Goal: Task Accomplishment & Management: Complete application form

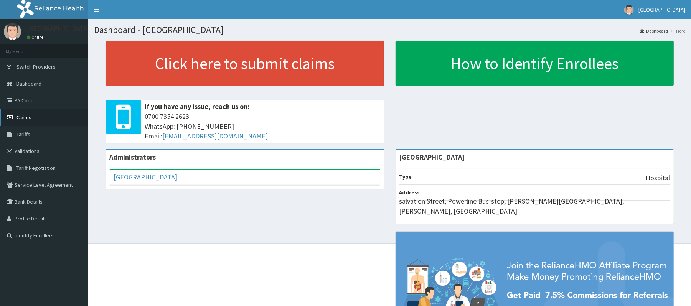
click at [48, 114] on link "Claims" at bounding box center [44, 117] width 88 height 17
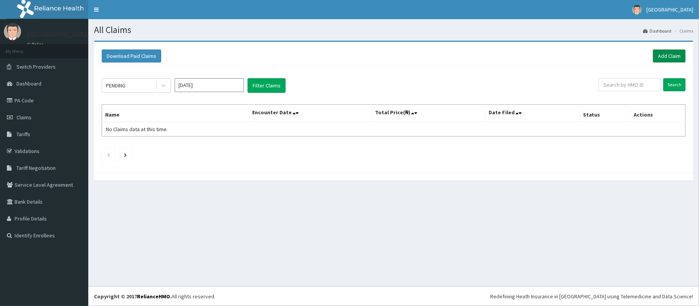
click at [670, 58] on link "Add Claim" at bounding box center [669, 55] width 33 height 13
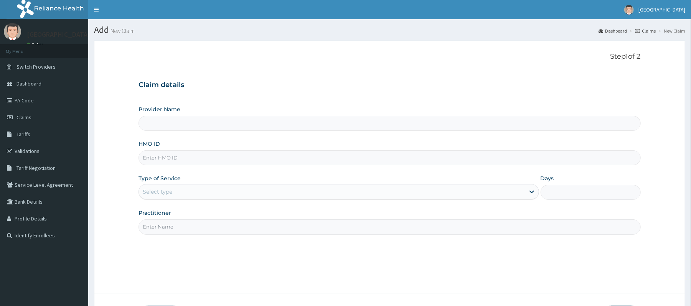
click at [261, 158] on input "HMO ID" at bounding box center [390, 157] width 502 height 15
type input "[GEOGRAPHIC_DATA]"
type input "dil/10003/b"
click at [441, 192] on div "Select type" at bounding box center [332, 192] width 386 height 12
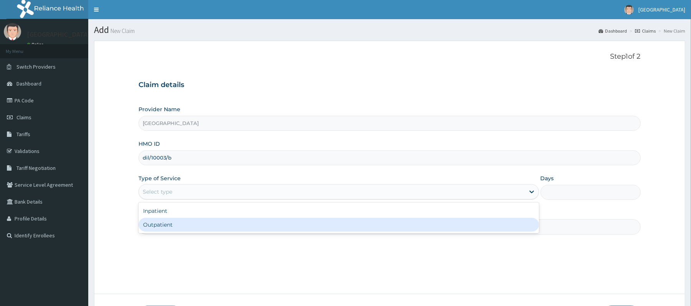
click at [353, 233] on div "Inpatient Outpatient" at bounding box center [339, 218] width 400 height 31
click at [353, 223] on div "Outpatient" at bounding box center [339, 225] width 400 height 14
type input "1"
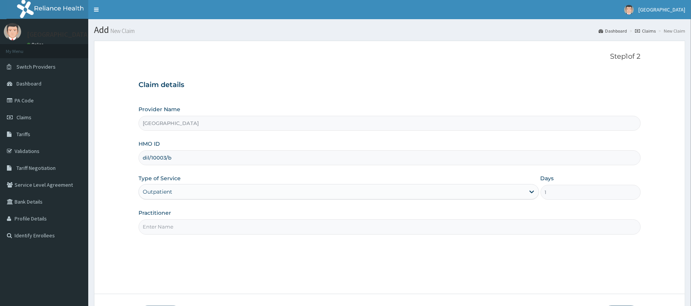
click at [313, 229] on input "Practitioner" at bounding box center [390, 226] width 502 height 15
type input "[PERSON_NAME]"
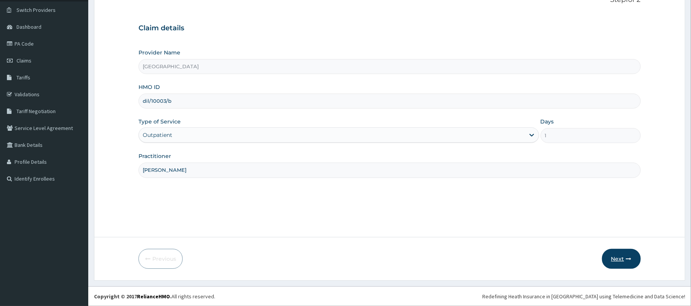
click at [618, 257] on button "Next" at bounding box center [621, 259] width 39 height 20
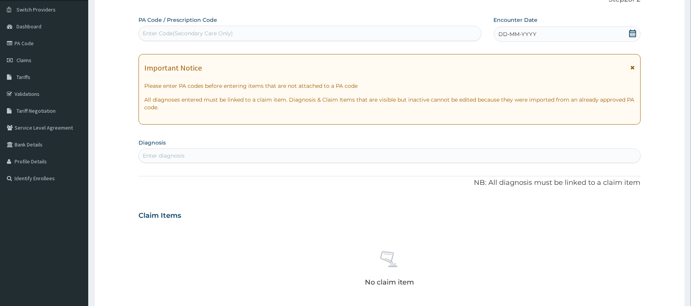
click at [353, 35] on div "Enter Code(Secondary Care Only)" at bounding box center [310, 33] width 342 height 12
type input "PA/CF72C5"
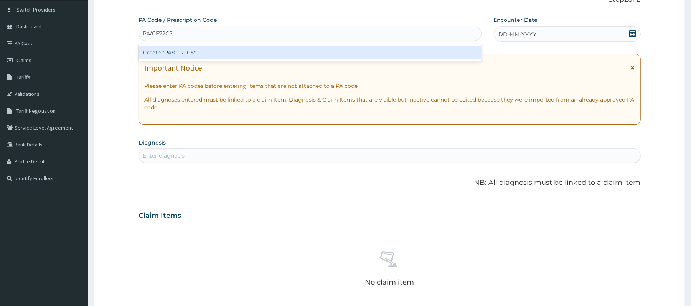
click at [362, 49] on div "Create "PA/CF72C5"" at bounding box center [310, 53] width 343 height 14
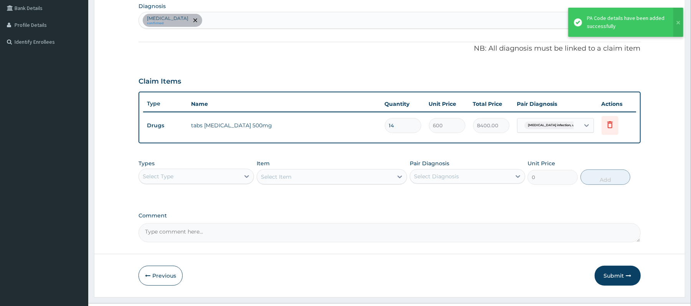
scroll to position [211, 0]
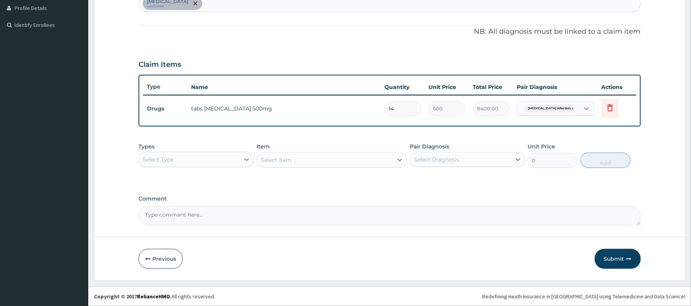
click at [235, 155] on div "Select Type" at bounding box center [189, 159] width 101 height 12
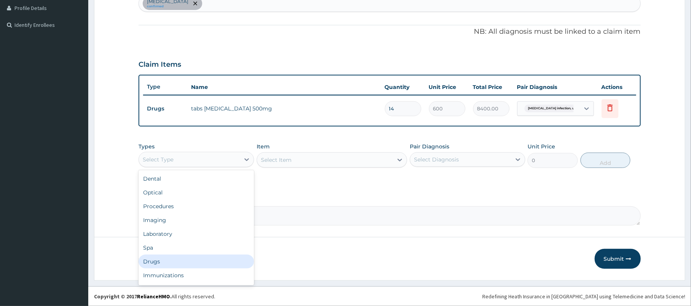
click at [177, 260] on div "Drugs" at bounding box center [196, 262] width 115 height 14
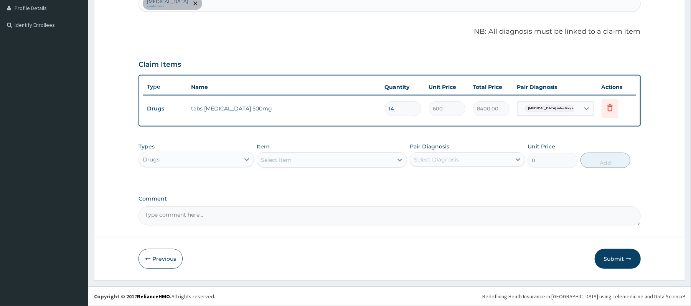
click at [384, 165] on div "Select Item" at bounding box center [325, 160] width 136 height 12
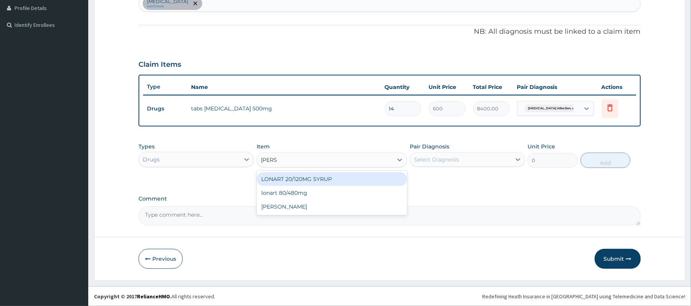
type input "LONAR"
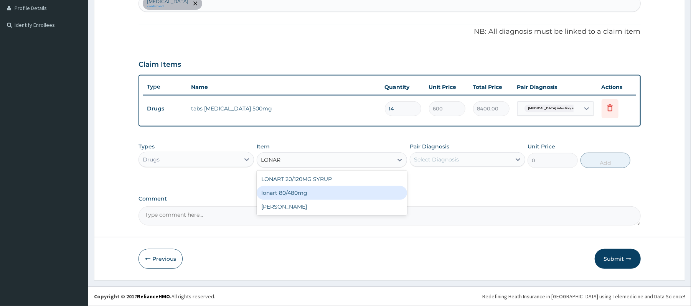
click at [387, 191] on div "lonart 80/480mg" at bounding box center [332, 193] width 150 height 14
type input "340.91748"
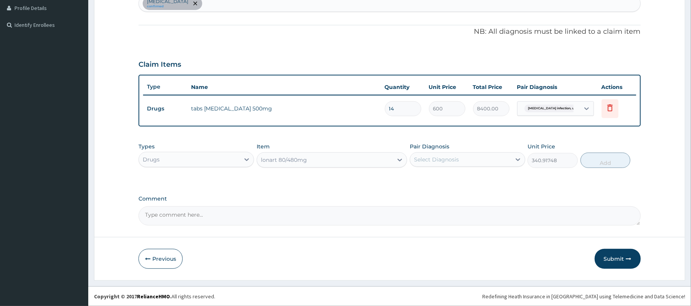
click at [380, 160] on div "lonart 80/480mg" at bounding box center [325, 160] width 136 height 12
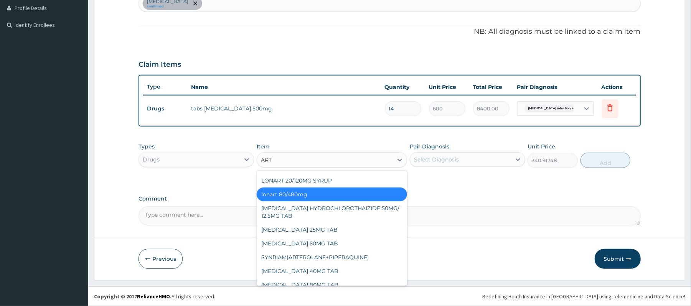
type input "ARTE"
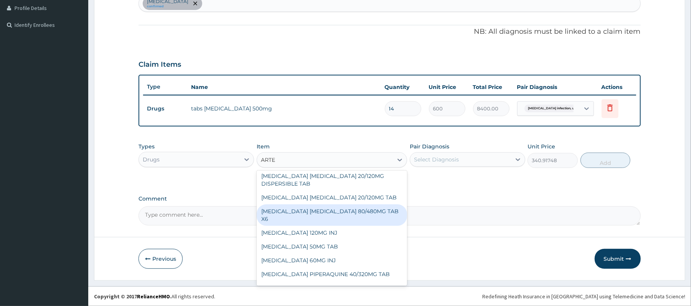
click at [346, 206] on div "ARTEMETHER LUMEFANTRINE 80/480MG TAB X6" at bounding box center [332, 215] width 150 height 21
type input "262.5"
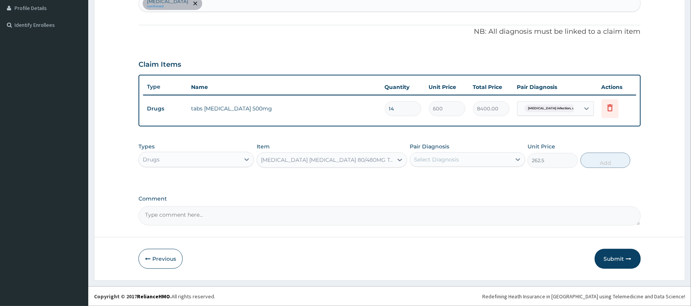
click at [388, 162] on div "ARTEMETHER LUMEFANTRINE 80/480MG TAB X6" at bounding box center [327, 160] width 133 height 8
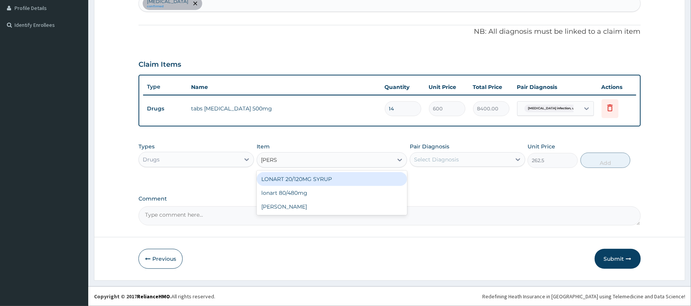
scroll to position [0, 0]
type input "LONART"
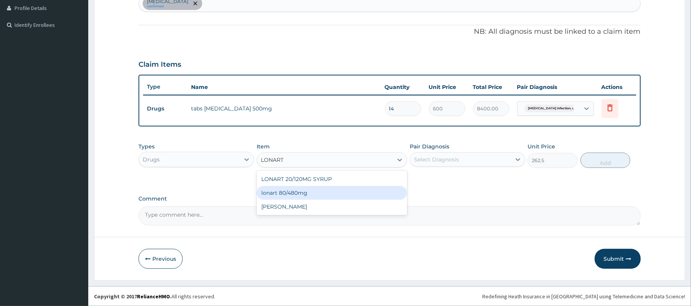
click at [391, 197] on div "lonart 80/480mg" at bounding box center [332, 193] width 150 height 14
type input "340.91748"
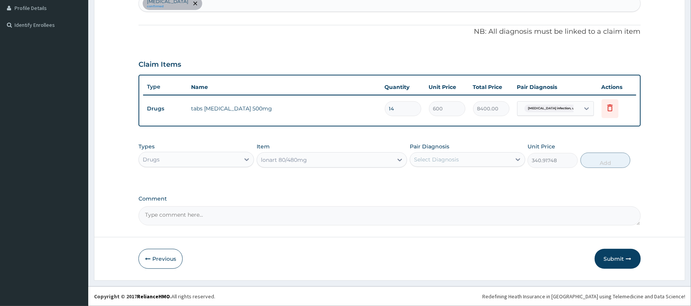
click at [479, 160] on div "Select Diagnosis" at bounding box center [460, 159] width 101 height 12
click at [470, 177] on label "Salmonella infection, unspecified" at bounding box center [446, 179] width 48 height 8
checkbox input "true"
click at [604, 162] on button "Add" at bounding box center [606, 160] width 50 height 15
type input "0"
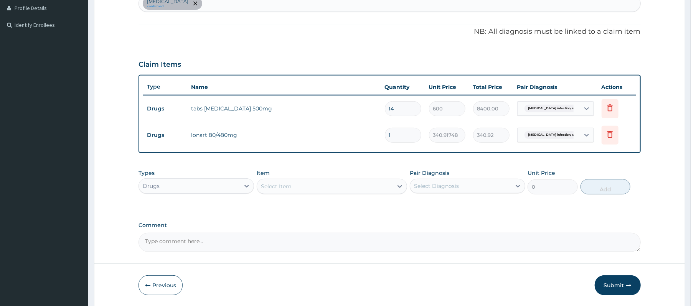
type input "0.00"
type input "6"
type input "2045.50"
type input "6"
click at [326, 188] on div "Select Item" at bounding box center [325, 186] width 136 height 12
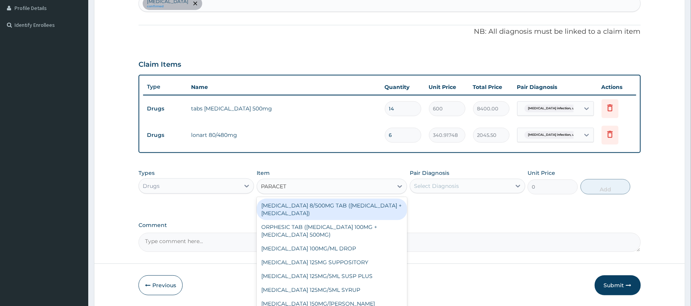
type input "PARACETA"
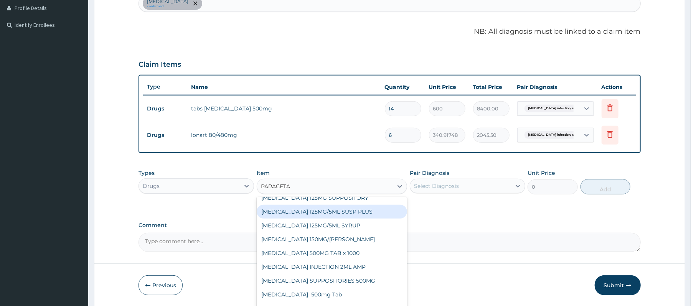
scroll to position [69, 0]
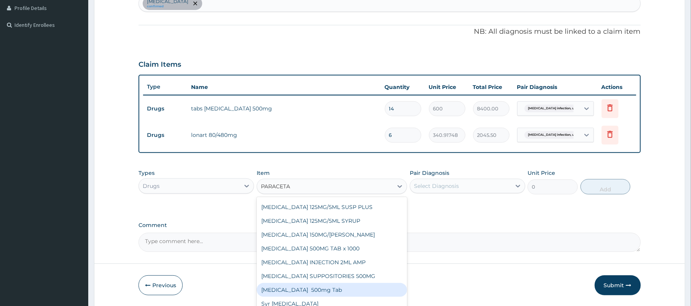
click at [329, 292] on div "Paracetamol 500mg Tab" at bounding box center [332, 290] width 150 height 14
type input "25"
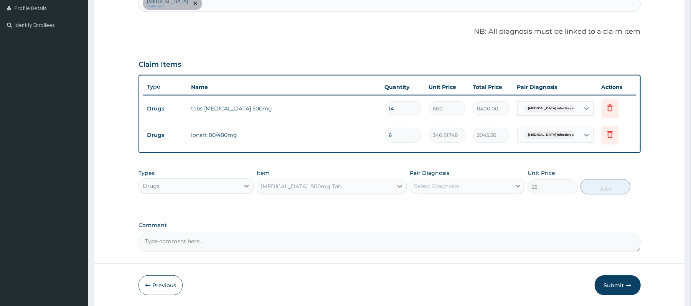
click at [440, 183] on div "Select Diagnosis" at bounding box center [436, 186] width 45 height 8
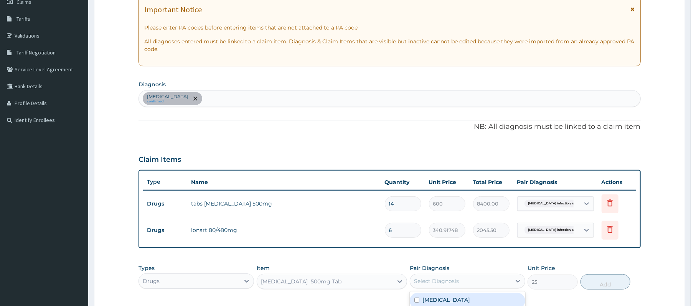
scroll to position [84, 0]
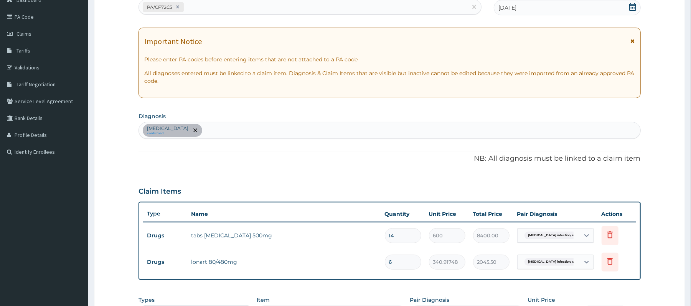
click at [256, 134] on div "Salmonella infection, unspecified confirmed" at bounding box center [389, 130] width 501 height 16
type input "MALARIA"
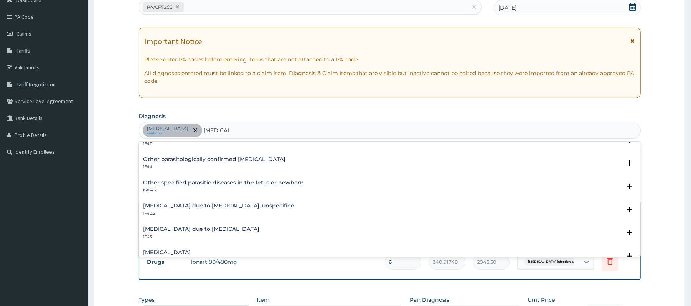
scroll to position [68, 0]
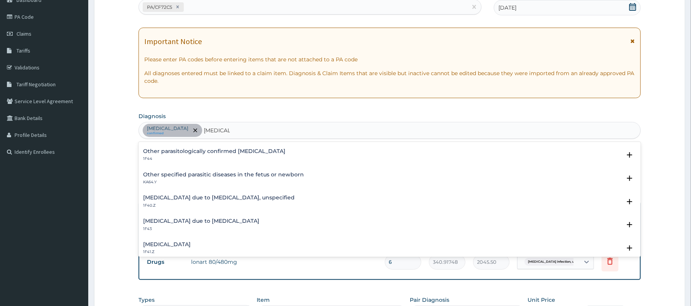
click at [229, 197] on h4 "Malaria due to Plasmodium falciparum, unspecified" at bounding box center [219, 198] width 152 height 6
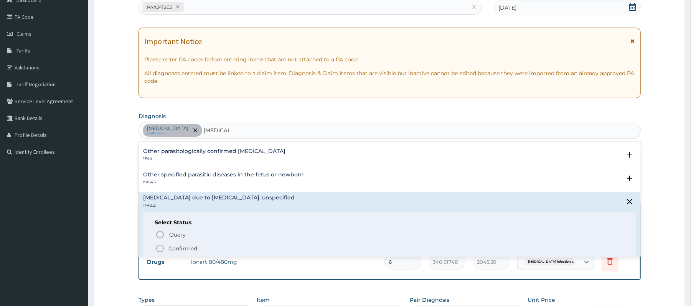
click at [158, 249] on icon "status option filled" at bounding box center [159, 248] width 9 height 9
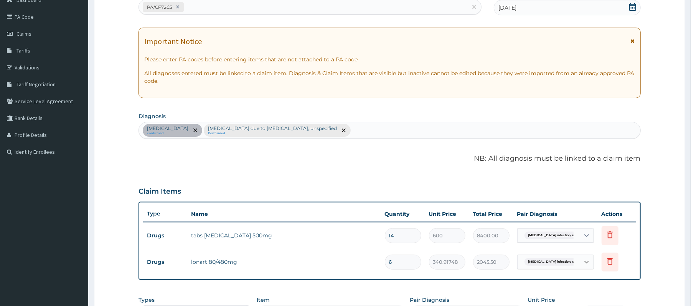
click at [585, 263] on icon at bounding box center [587, 262] width 8 height 8
click at [580, 302] on label "Malaria due to Plasmodium falciparum, unspecified" at bounding box center [569, 304] width 79 height 23
checkbox input "true"
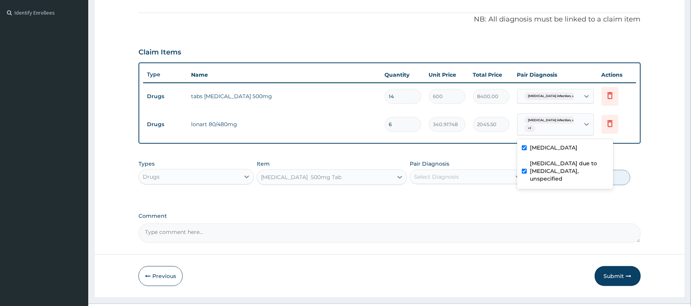
scroll to position [241, 0]
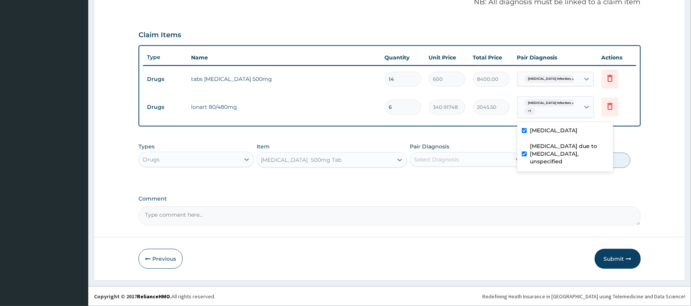
click at [498, 183] on div "Types Drugs Item Paracetamol 500mg Tab Pair Diagnosis Select Diagnosis Unit Pri…" at bounding box center [390, 161] width 502 height 45
click at [440, 161] on div "Select Diagnosis" at bounding box center [436, 160] width 45 height 8
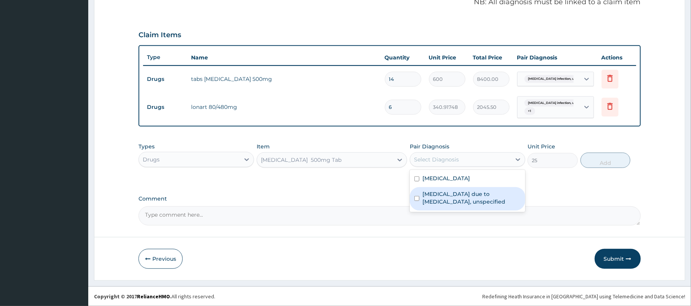
click at [450, 193] on label "Malaria due to Plasmodium falciparum, unspecified" at bounding box center [471, 197] width 98 height 15
checkbox input "true"
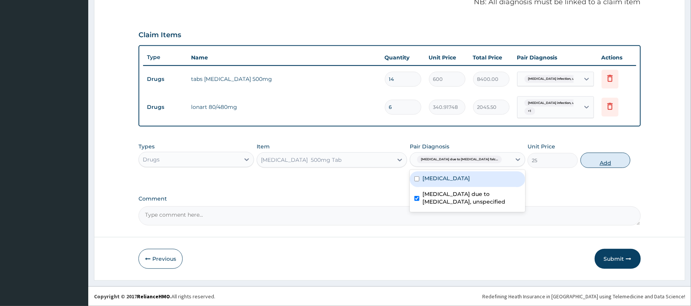
click at [603, 161] on button "Add" at bounding box center [606, 160] width 50 height 15
type input "0"
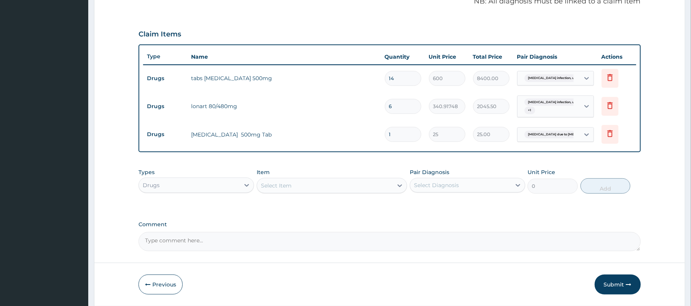
type input "18"
type input "450.00"
type input "18"
click at [304, 188] on div "Select Item" at bounding box center [325, 186] width 136 height 12
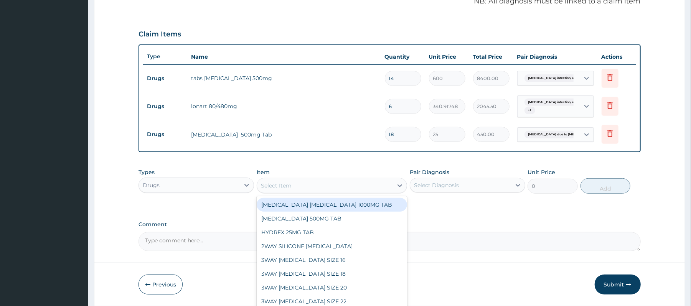
click at [191, 182] on div "Drugs" at bounding box center [189, 185] width 101 height 12
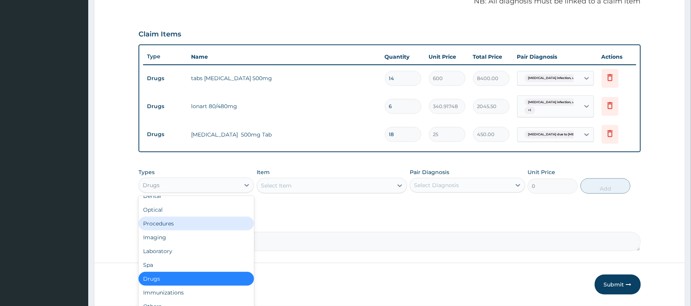
scroll to position [0, 0]
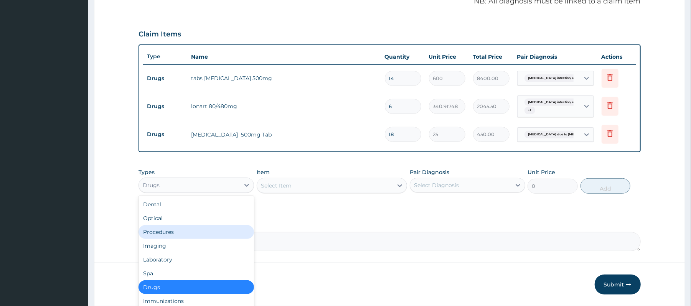
click at [171, 233] on div "Procedures" at bounding box center [196, 232] width 115 height 14
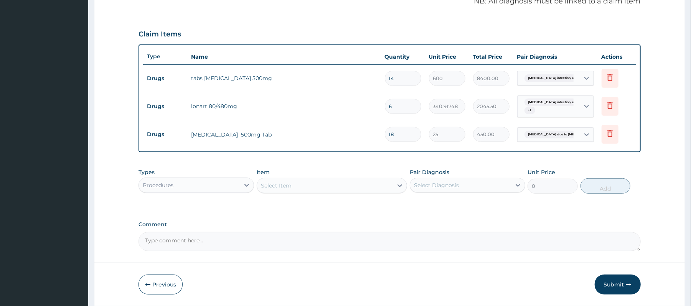
click at [295, 186] on div "Select Item" at bounding box center [325, 186] width 136 height 12
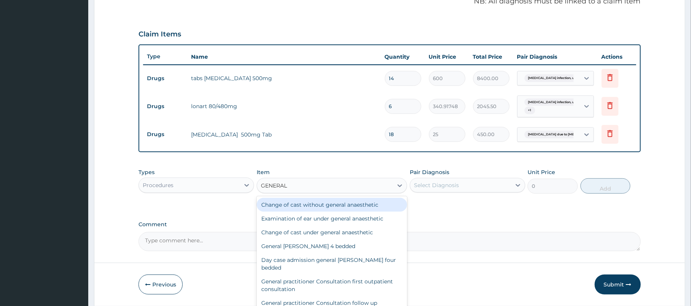
type input "GENERAL"
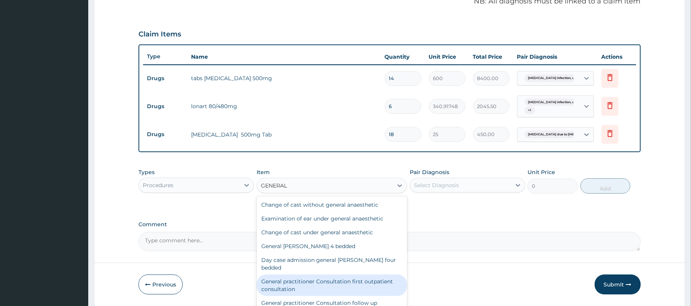
click at [327, 275] on div "General practitioner Consultation first outpatient consultation" at bounding box center [332, 285] width 150 height 21
type input "3000"
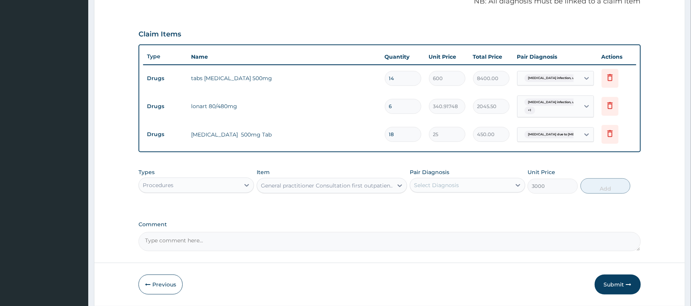
click at [494, 191] on div "Select Diagnosis" at bounding box center [460, 185] width 101 height 12
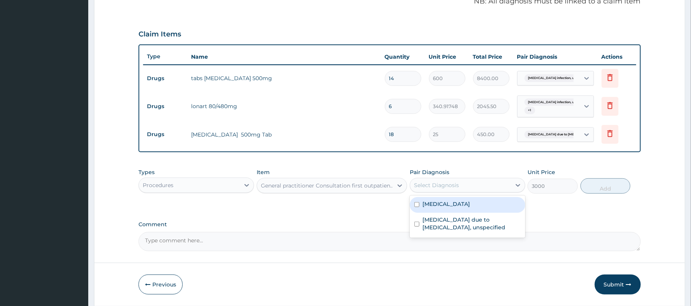
click at [470, 208] on label "Salmonella infection, unspecified" at bounding box center [446, 204] width 48 height 8
checkbox input "true"
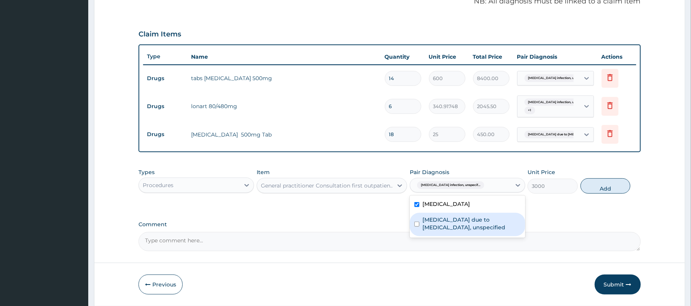
click at [471, 220] on label "Malaria due to Plasmodium falciparum, unspecified" at bounding box center [471, 223] width 98 height 15
checkbox input "true"
click at [599, 188] on button "Add" at bounding box center [606, 185] width 50 height 15
type input "0"
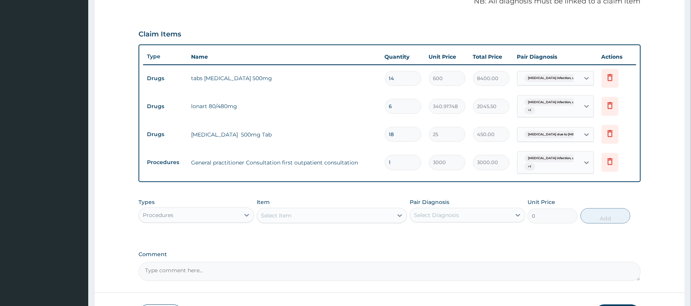
click at [214, 217] on div "Procedures" at bounding box center [189, 215] width 101 height 12
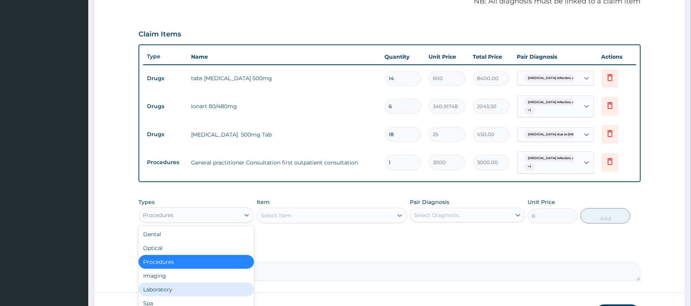
click at [168, 290] on div "Laboratory" at bounding box center [196, 290] width 115 height 14
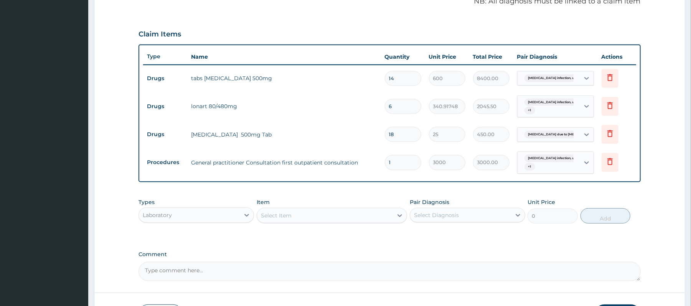
click at [342, 218] on div "Select Item" at bounding box center [325, 215] width 136 height 12
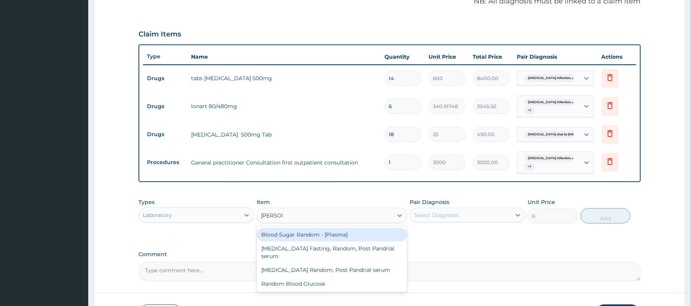
type input "RANDOM"
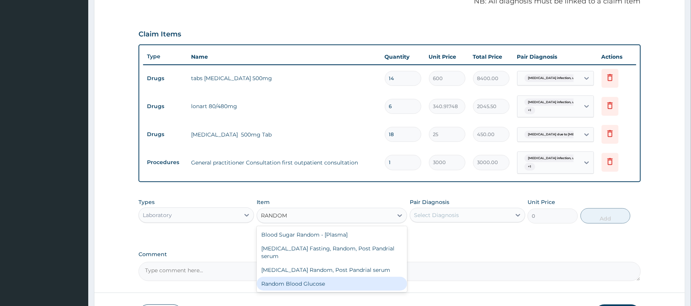
click at [364, 277] on div "Random Blood Glucose" at bounding box center [332, 284] width 150 height 14
type input "2000"
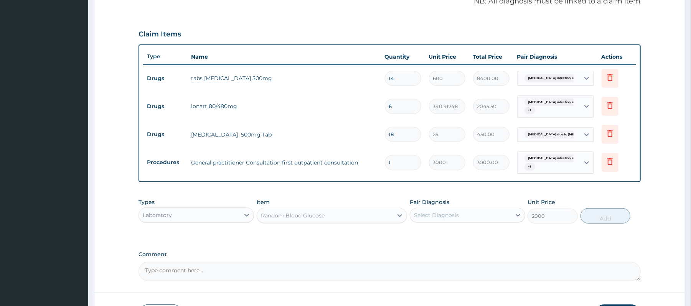
click at [496, 219] on div "Select Diagnosis" at bounding box center [460, 215] width 101 height 12
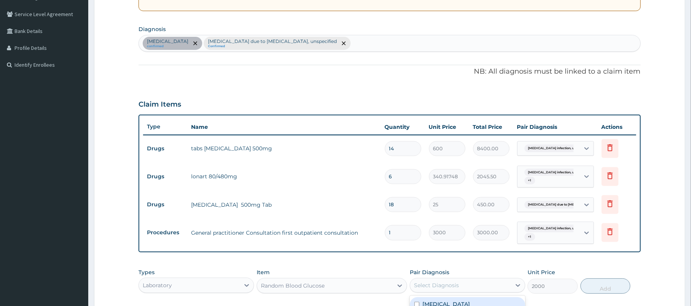
scroll to position [139, 0]
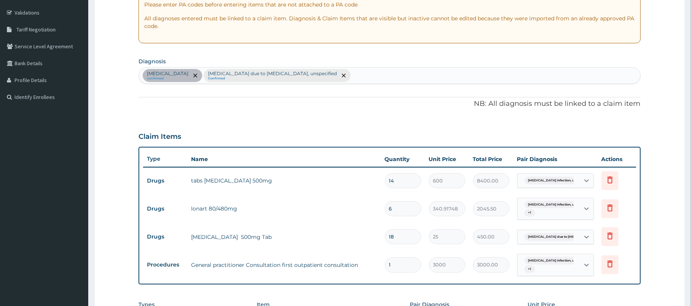
click at [396, 76] on div "Salmonella infection, unspecified confirmed Malaria due to Plasmodium falciparu…" at bounding box center [389, 76] width 501 height 16
type input "DIABETES"
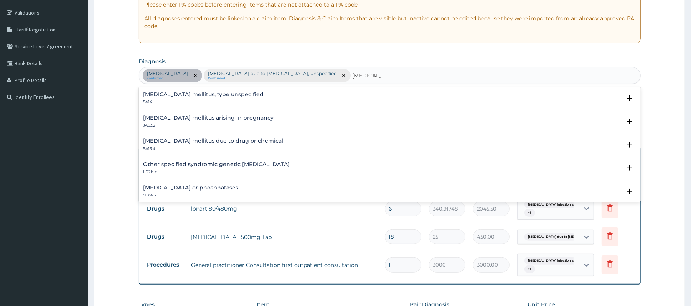
click at [226, 97] on h4 "Diabetes mellitus, type unspecified" at bounding box center [203, 95] width 120 height 6
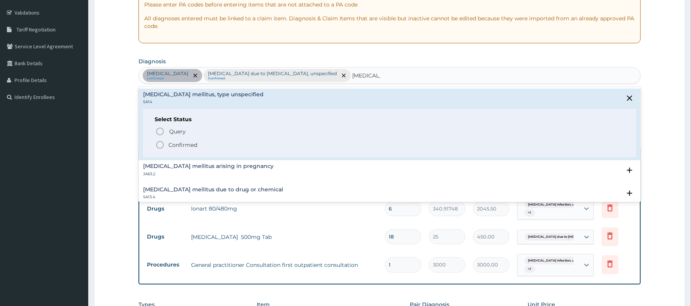
click at [159, 142] on icon "status option filled" at bounding box center [159, 144] width 9 height 9
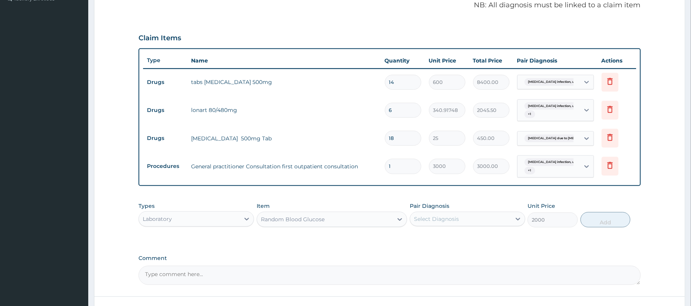
scroll to position [241, 0]
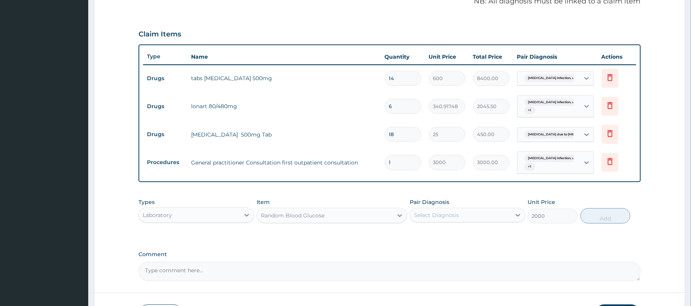
click at [495, 216] on div "Select Diagnosis" at bounding box center [460, 215] width 101 height 12
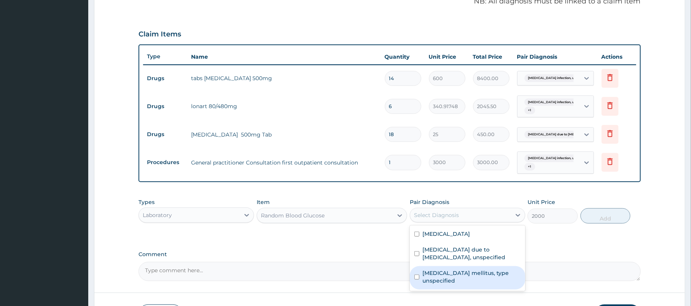
click at [457, 272] on label "Diabetes mellitus, type unspecified" at bounding box center [471, 276] width 98 height 15
checkbox input "true"
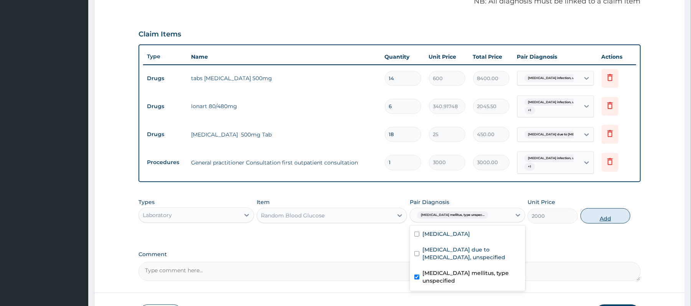
click at [607, 219] on button "Add" at bounding box center [606, 215] width 50 height 15
type input "0"
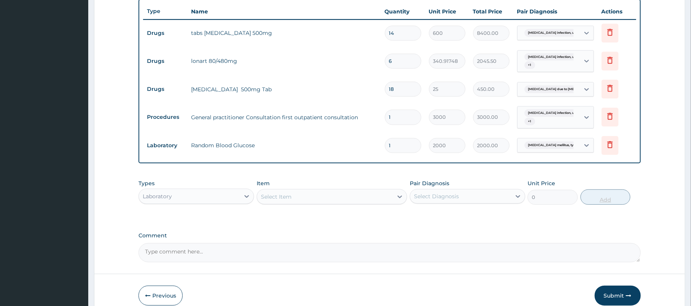
scroll to position [324, 0]
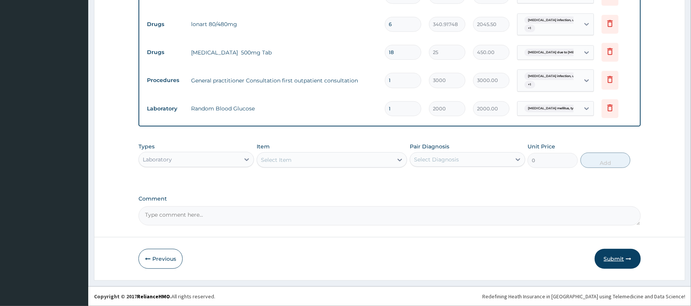
click at [616, 259] on button "Submit" at bounding box center [618, 259] width 46 height 20
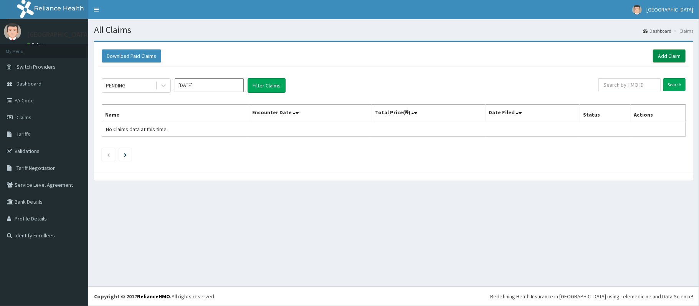
click at [662, 54] on link "Add Claim" at bounding box center [669, 55] width 33 height 13
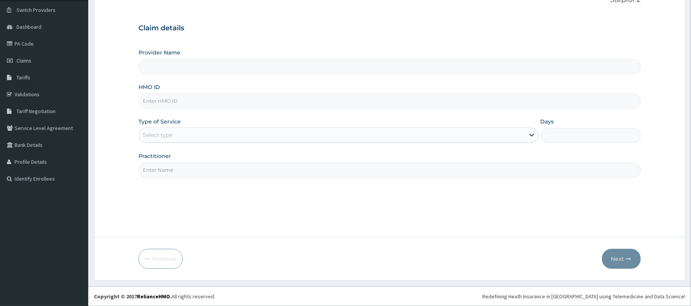
scroll to position [57, 0]
type input "[GEOGRAPHIC_DATA]"
click at [384, 101] on input "HMO ID" at bounding box center [390, 101] width 502 height 15
type input "DIL/10003/F"
click at [396, 138] on div "Select type" at bounding box center [332, 135] width 386 height 12
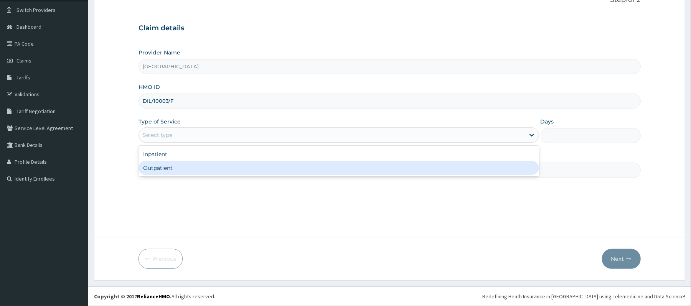
click at [341, 169] on div "Outpatient" at bounding box center [339, 168] width 400 height 14
type input "1"
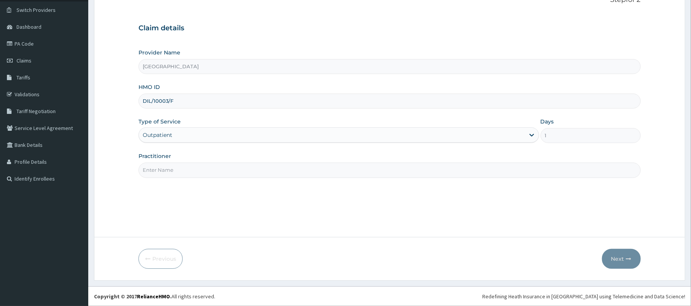
click at [404, 168] on input "Practitioner" at bounding box center [390, 170] width 502 height 15
type input "DR Dike"
click at [618, 256] on button "Next" at bounding box center [621, 259] width 39 height 20
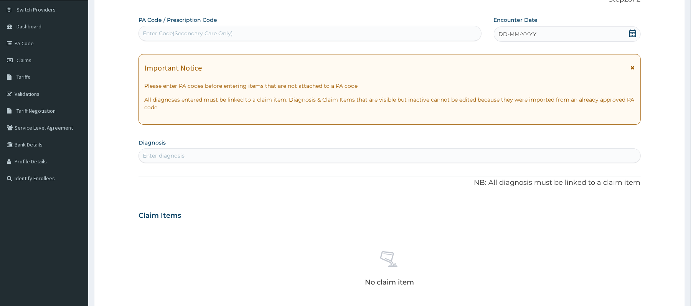
click at [315, 36] on div "Enter Code(Secondary Care Only)" at bounding box center [310, 33] width 342 height 12
type input "PA/7EE7C1"
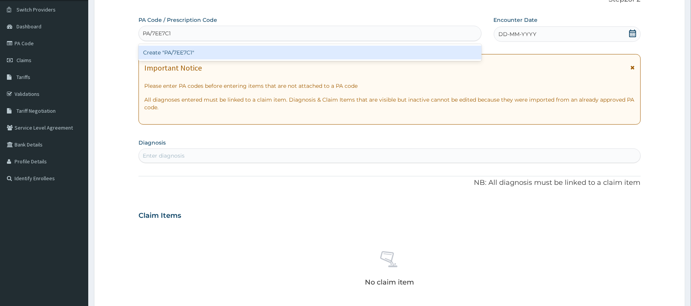
click at [321, 59] on div "Create "PA/7EE7C1"" at bounding box center [310, 53] width 343 height 14
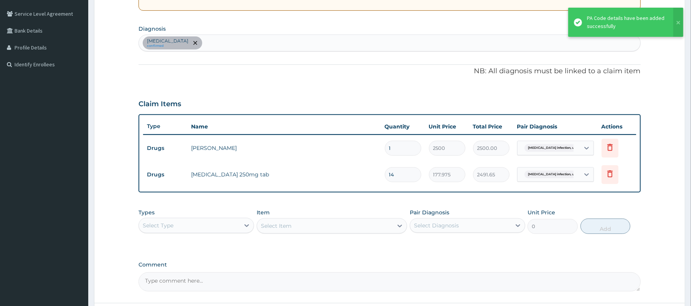
scroll to position [168, 0]
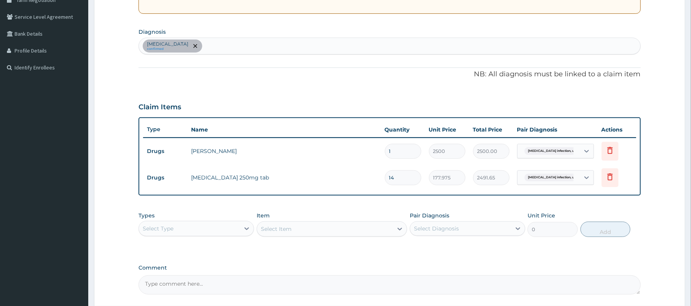
click at [244, 46] on div "Salmonella infection, unspecified confirmed" at bounding box center [389, 46] width 501 height 16
type input "MALARIA"
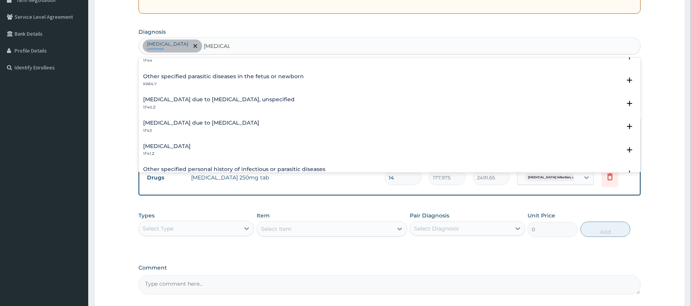
scroll to position [85, 0]
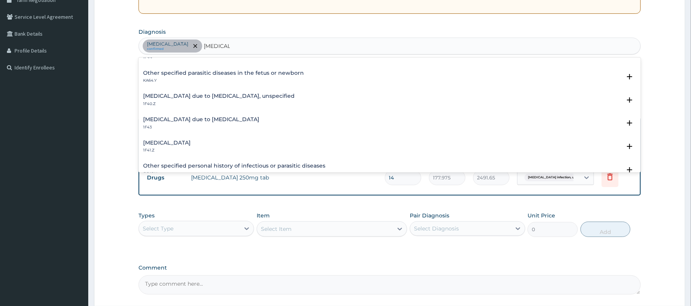
click at [264, 96] on h4 "Malaria due to Plasmodium falciparum, unspecified" at bounding box center [219, 96] width 152 height 6
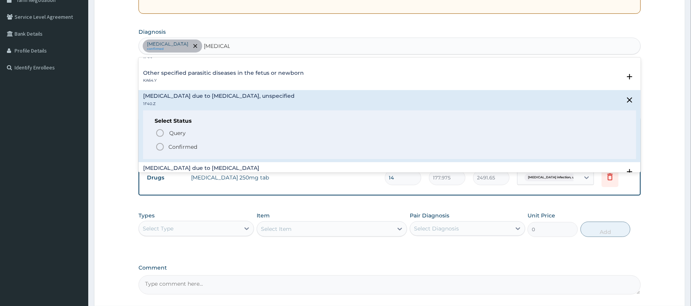
click at [160, 148] on icon "status option filled" at bounding box center [159, 146] width 9 height 9
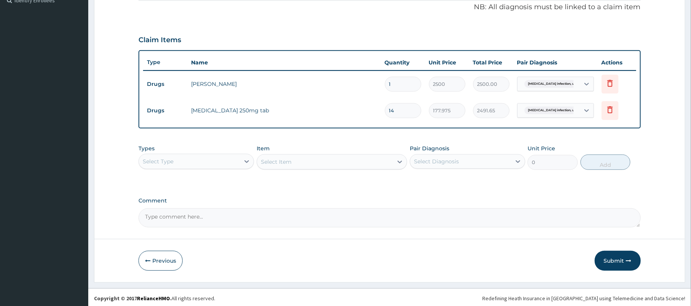
scroll to position [237, 0]
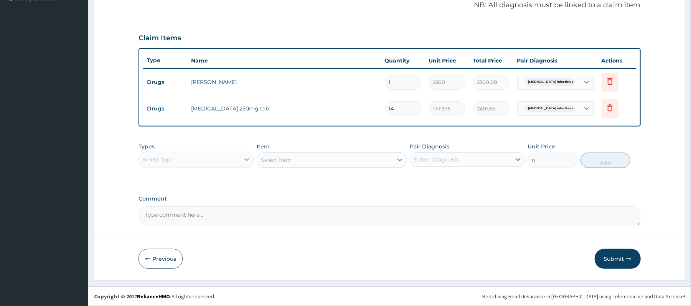
click at [247, 158] on icon at bounding box center [247, 160] width 8 height 8
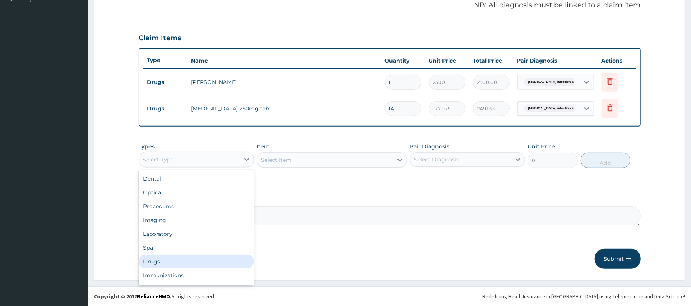
click at [182, 263] on div "Drugs" at bounding box center [196, 262] width 115 height 14
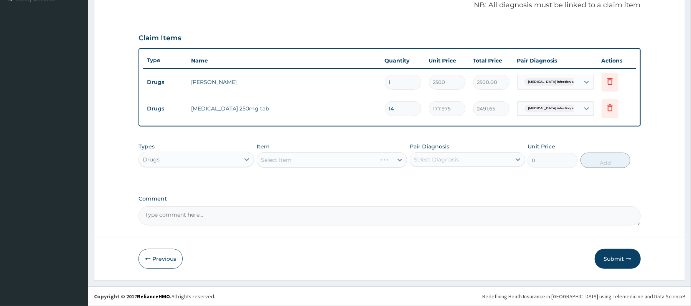
click at [324, 158] on div "Select Item" at bounding box center [332, 159] width 150 height 15
click at [324, 158] on div "Select Item" at bounding box center [325, 160] width 136 height 12
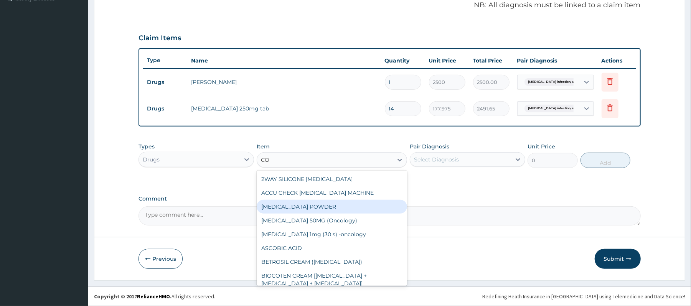
type input "C"
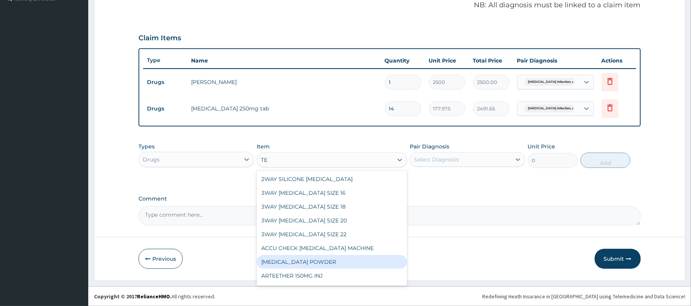
type input "TEM"
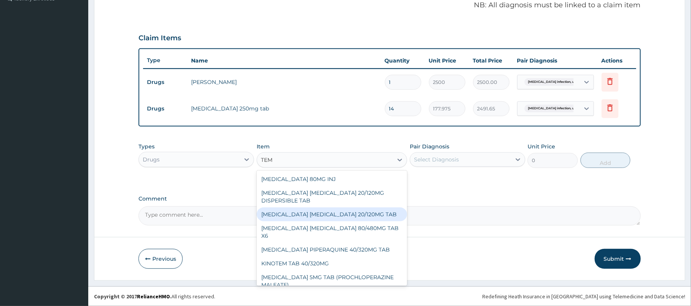
click at [364, 212] on div "ARTEMETHER LUMEFANTRINE 20/120MG TAB" at bounding box center [332, 215] width 150 height 14
type input "84"
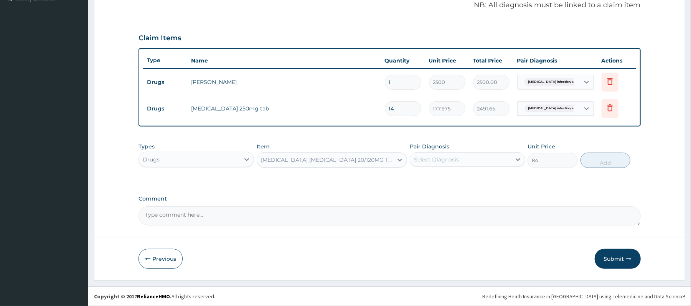
click at [361, 160] on div "ARTEMETHER LUMEFANTRINE 20/120MG TAB" at bounding box center [327, 160] width 133 height 8
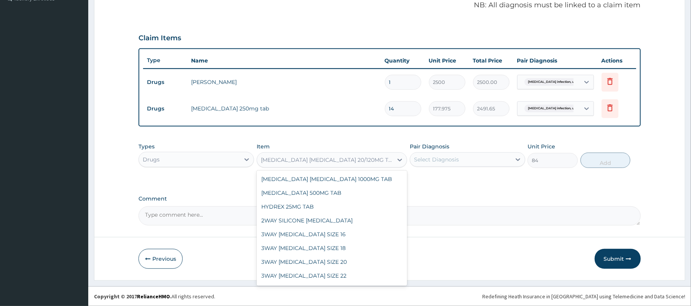
scroll to position [965, 0]
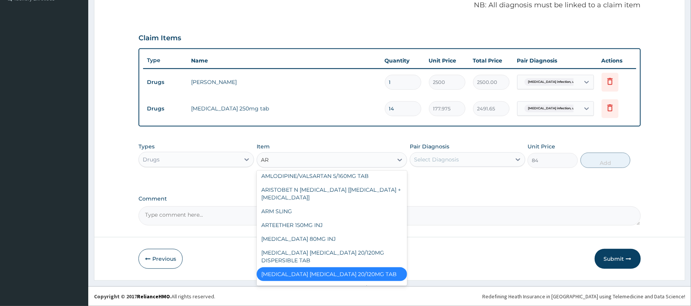
type input "ART"
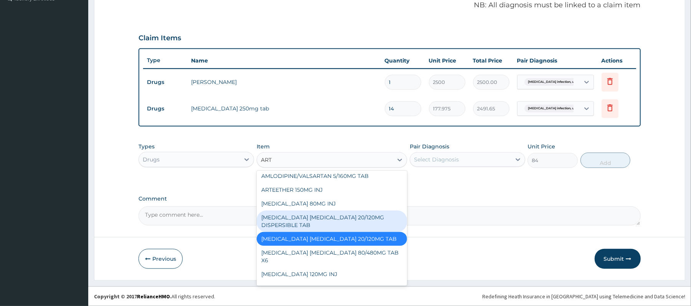
click at [306, 222] on div "ARTEMETHER LUMEFANTRINE 20/120MG DISPERSIBLE TAB" at bounding box center [332, 221] width 150 height 21
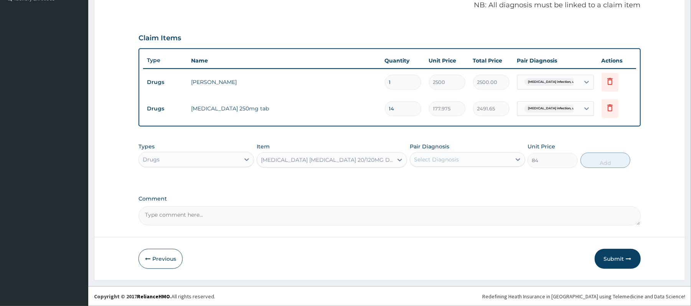
click at [357, 154] on div "ARTEMETHER LUMEFANTRINE 20/120MG DISPERSIBLE TAB" at bounding box center [325, 160] width 136 height 12
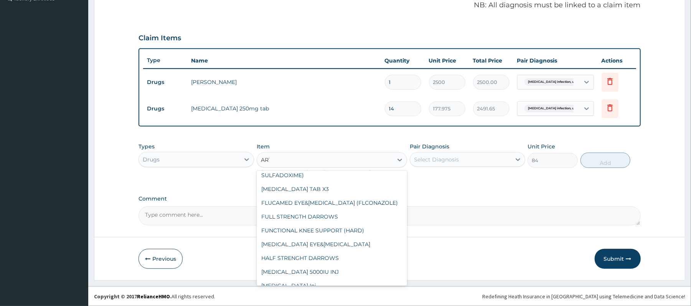
scroll to position [5, 0]
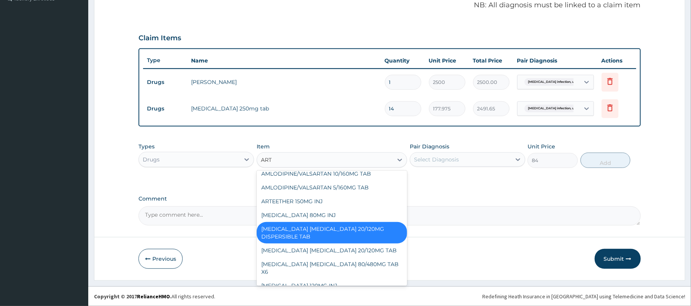
type input "ARTE"
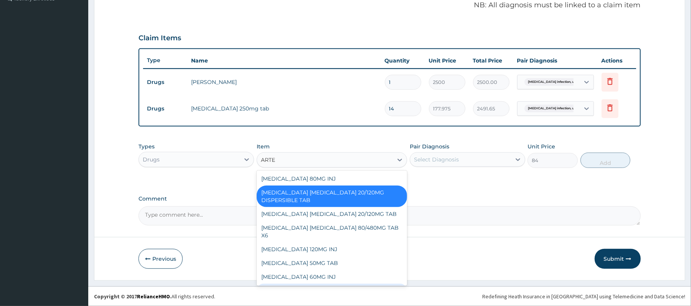
scroll to position [0, 0]
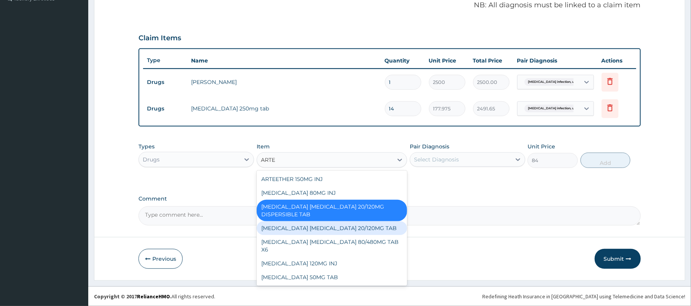
click at [355, 228] on div "ARTEMETHER LUMEFANTRINE 20/120MG TAB" at bounding box center [332, 228] width 150 height 14
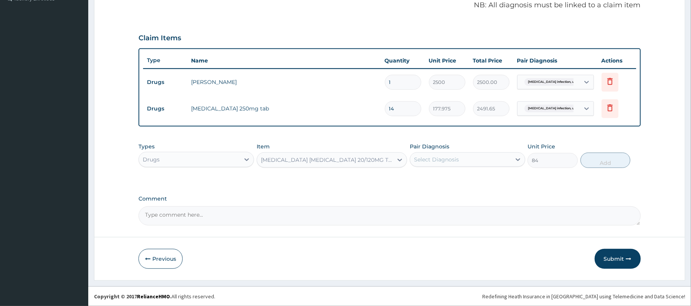
click at [467, 160] on div "Select Diagnosis" at bounding box center [460, 159] width 101 height 12
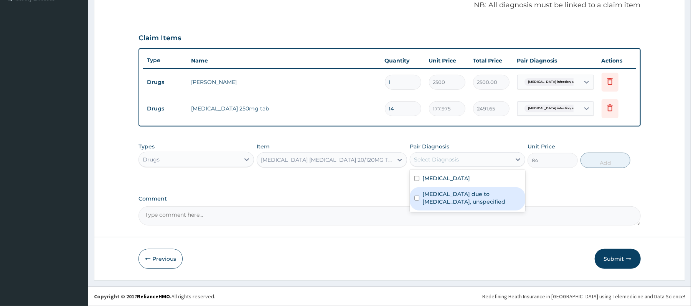
click at [432, 193] on label "Malaria due to Plasmodium falciparum, unspecified" at bounding box center [471, 197] width 98 height 15
checkbox input "true"
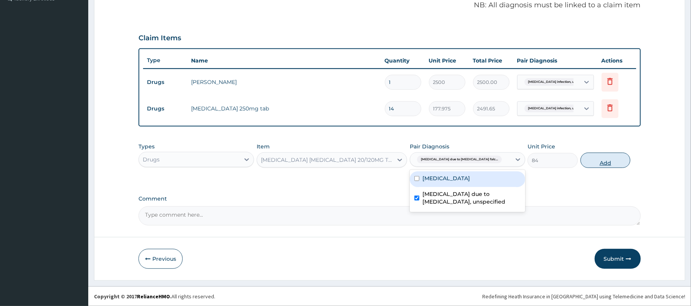
click at [605, 161] on button "Add" at bounding box center [606, 160] width 50 height 15
type input "0"
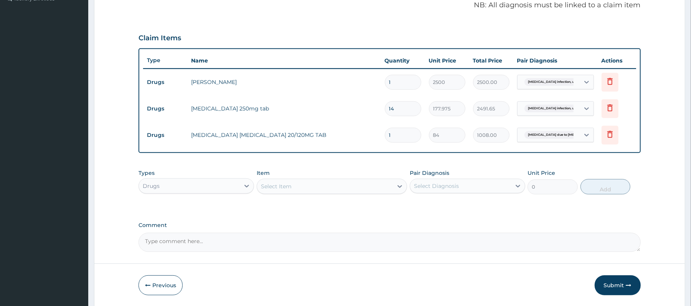
type input "12"
type input "1008.00"
type input "12"
click at [300, 191] on div "Select Item" at bounding box center [325, 186] width 136 height 12
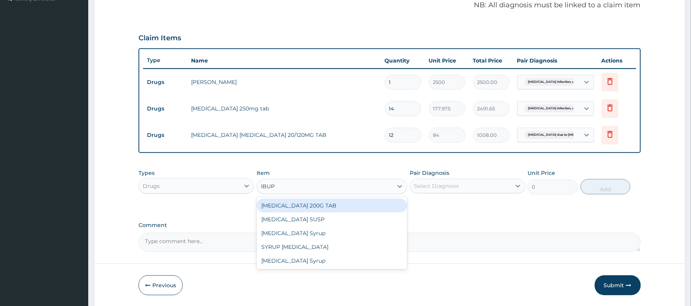
type input "IBUPR"
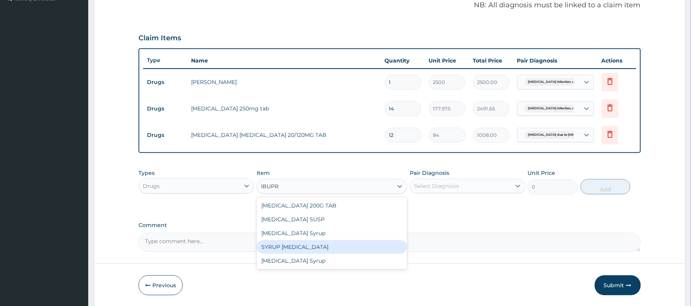
click at [302, 247] on div "SYRUP IBUPROFEN" at bounding box center [332, 247] width 150 height 14
type input "2000"
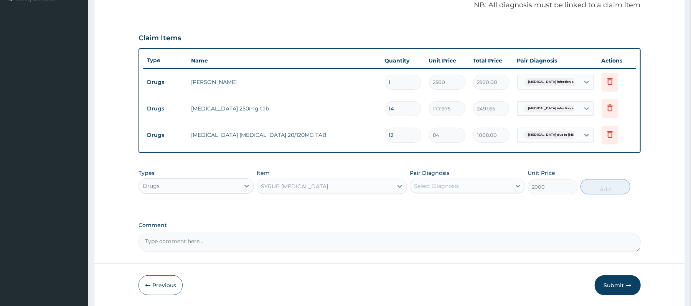
click at [465, 188] on div "Select Diagnosis" at bounding box center [460, 186] width 101 height 12
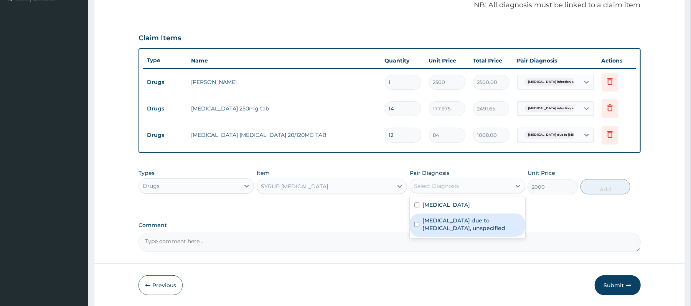
click at [444, 224] on label "Malaria due to Plasmodium falciparum, unspecified" at bounding box center [471, 224] width 98 height 15
checkbox input "true"
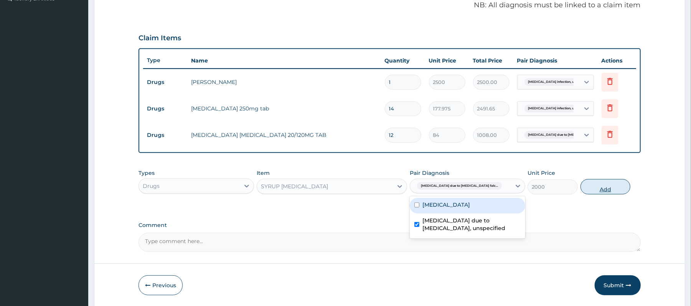
click at [606, 188] on button "Add" at bounding box center [606, 186] width 50 height 15
type input "0"
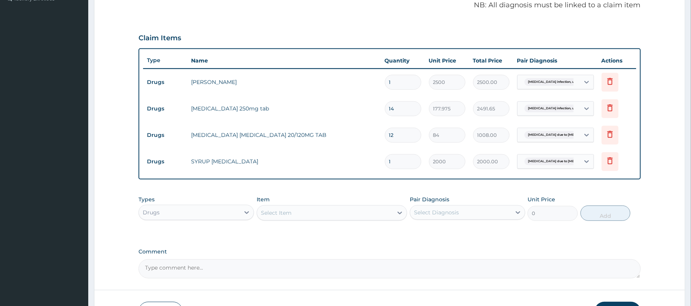
click at [306, 209] on div "Select Item" at bounding box center [325, 213] width 136 height 12
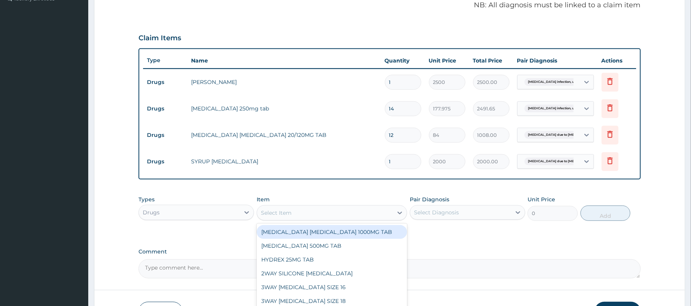
click at [183, 215] on div "Drugs" at bounding box center [189, 212] width 101 height 12
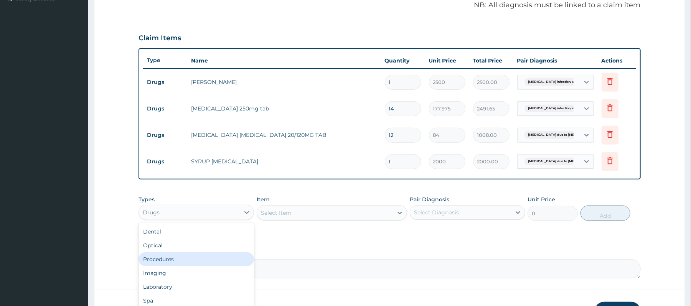
click at [163, 264] on div "Procedures" at bounding box center [196, 259] width 115 height 14
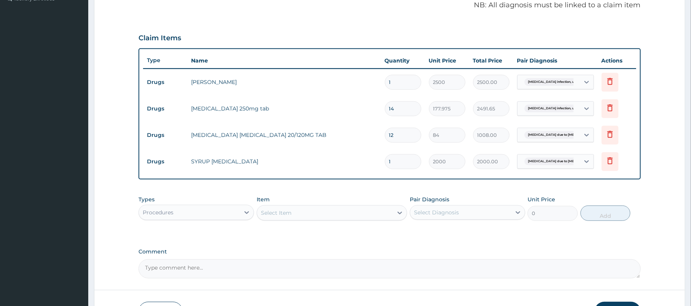
click at [365, 215] on div "Select Item" at bounding box center [325, 213] width 136 height 12
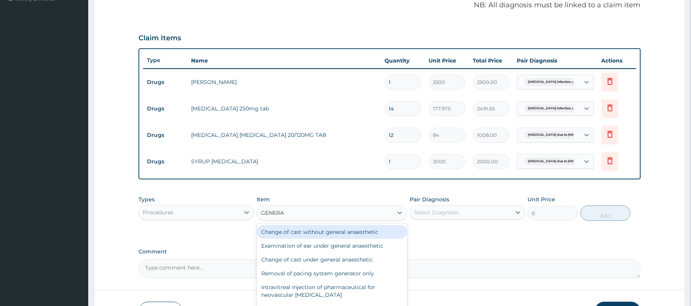
type input "GENERAL"
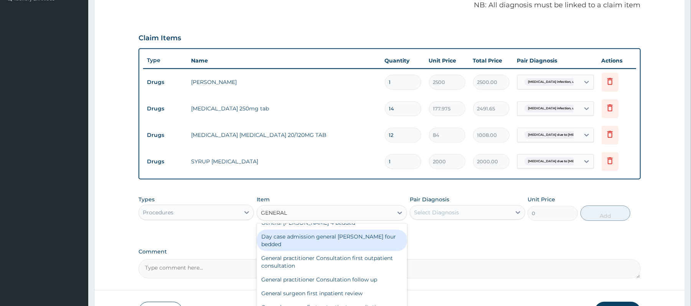
scroll to position [51, 0]
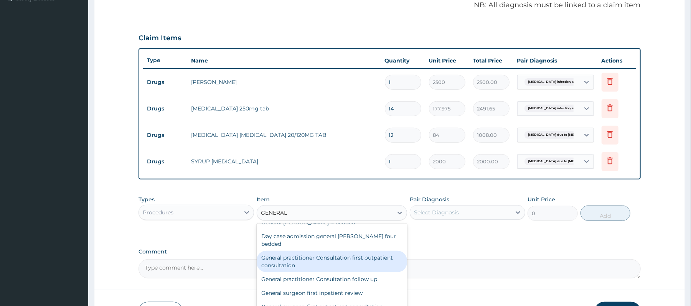
click at [360, 251] on div "General practitioner Consultation first outpatient consultation" at bounding box center [332, 261] width 150 height 21
type input "3000"
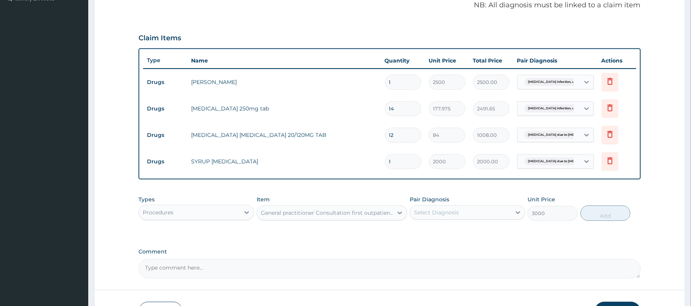
click at [450, 214] on div "Select Diagnosis" at bounding box center [436, 213] width 45 height 8
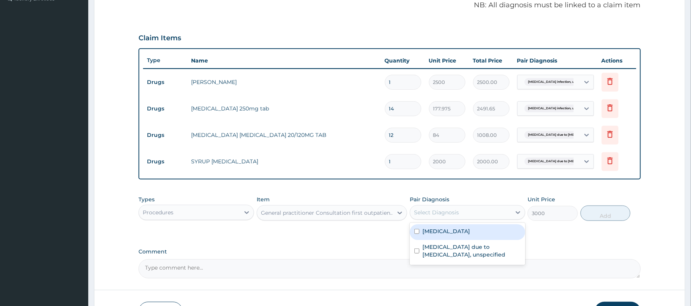
click at [450, 235] on label "Salmonella infection, unspecified" at bounding box center [446, 232] width 48 height 8
checkbox input "true"
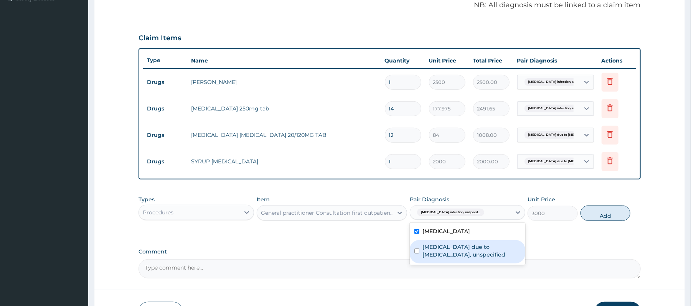
click at [455, 251] on label "Malaria due to Plasmodium falciparum, unspecified" at bounding box center [471, 250] width 98 height 15
checkbox input "true"
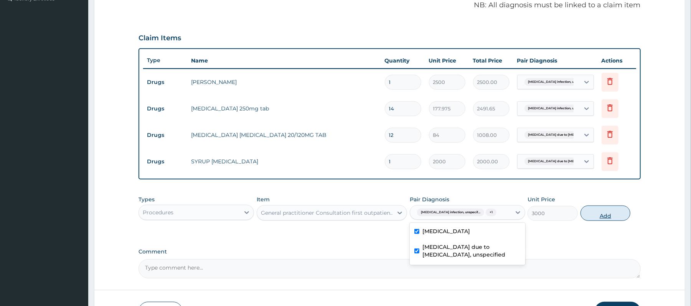
click at [604, 219] on button "Add" at bounding box center [606, 213] width 50 height 15
type input "0"
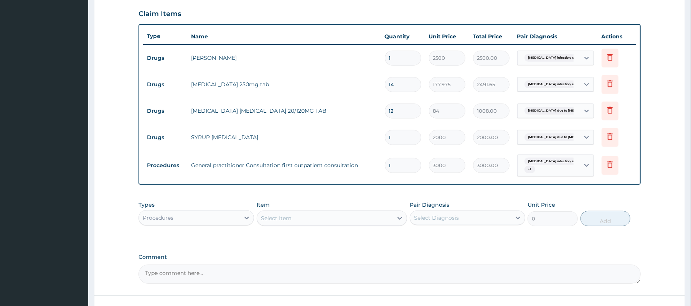
scroll to position [321, 0]
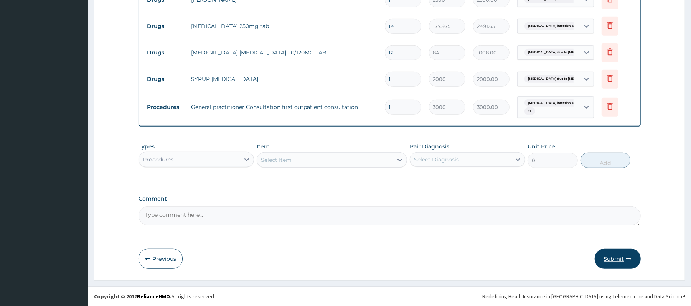
click at [615, 260] on button "Submit" at bounding box center [618, 259] width 46 height 20
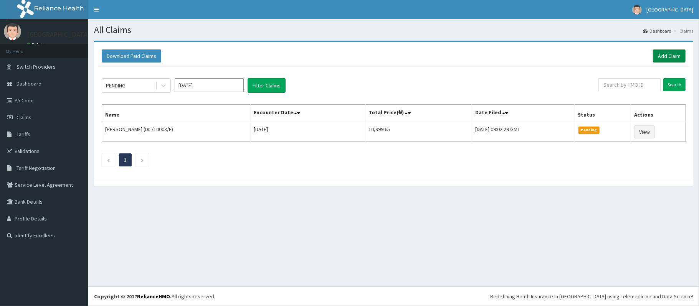
click at [666, 49] on link "Add Claim" at bounding box center [669, 55] width 33 height 13
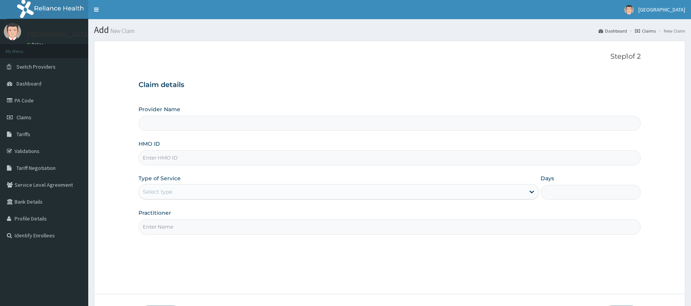
type input "[GEOGRAPHIC_DATA]"
